Goal: Check status: Check status

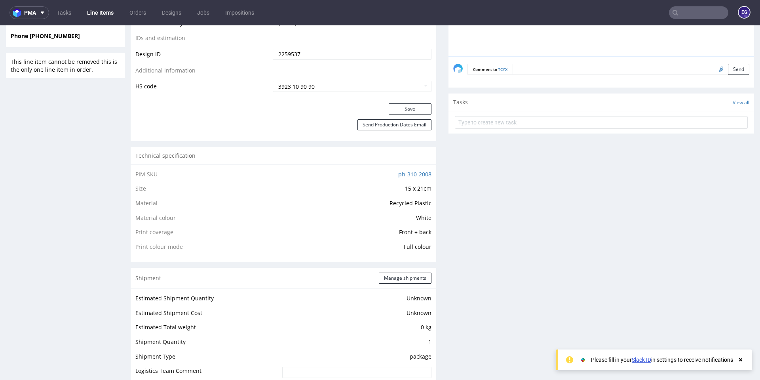
scroll to position [436, 0]
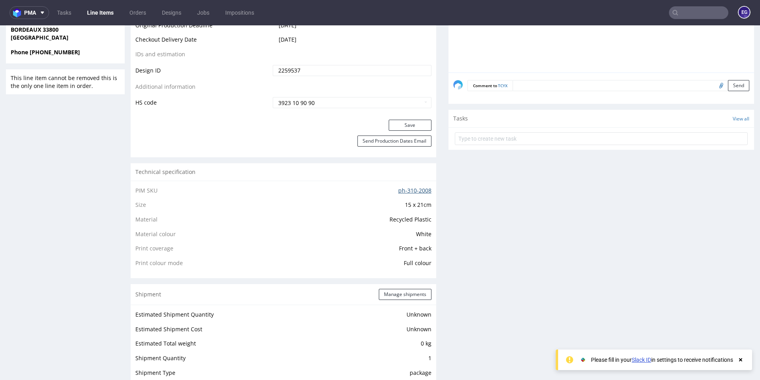
click at [414, 189] on link "ph-310-2008" at bounding box center [414, 190] width 33 height 8
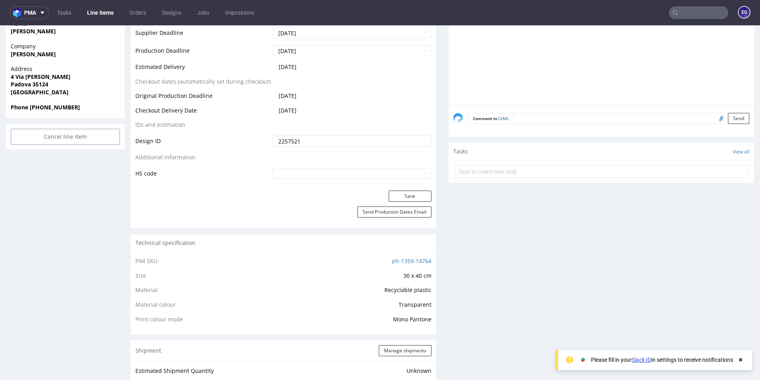
scroll to position [356, 0]
